Goal: Task Accomplishment & Management: Manage account settings

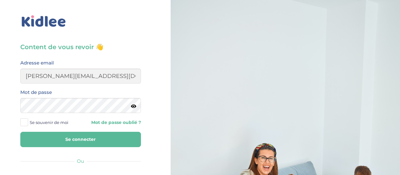
click at [29, 122] on label "Se souvenir de moi" at bounding box center [46, 122] width 53 height 9
click at [0, 0] on input "Se souvenir de moi" at bounding box center [0, 0] width 0 height 0
click at [49, 142] on button "Se connecter" at bounding box center [80, 139] width 121 height 15
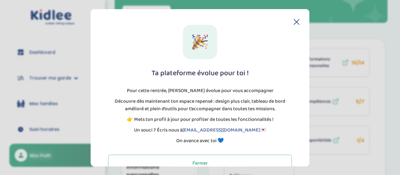
scroll to position [15, 0]
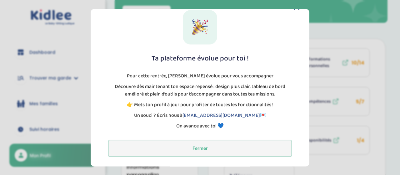
click at [197, 148] on button "Fermer" at bounding box center [200, 147] width 184 height 17
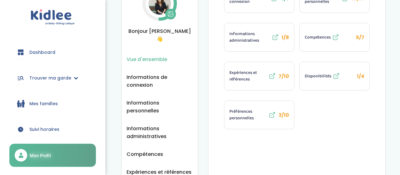
scroll to position [93, 0]
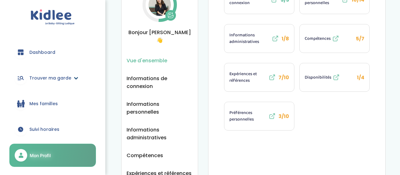
click at [76, 80] on link "Trouver ma garde" at bounding box center [52, 78] width 87 height 23
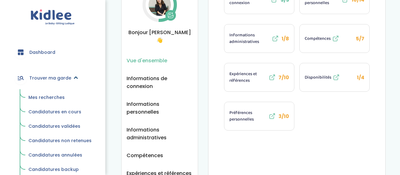
scroll to position [0, 0]
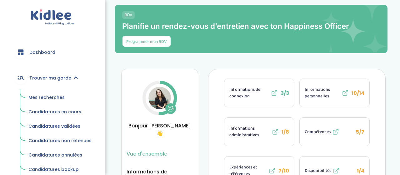
click at [52, 97] on span "Mes recherches" at bounding box center [46, 97] width 36 height 6
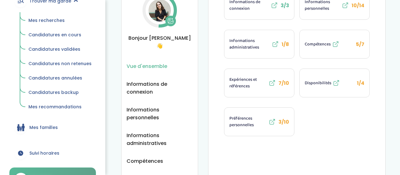
scroll to position [88, 0]
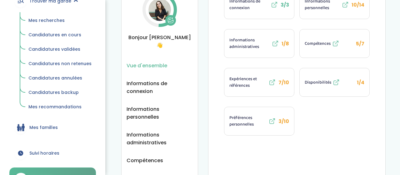
click at [312, 81] on span "Disponibilités" at bounding box center [318, 82] width 27 height 7
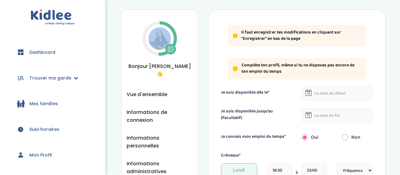
scroll to position [60, 0]
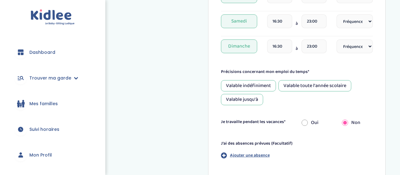
scroll to position [334, 0]
